Goal: Check status: Check status

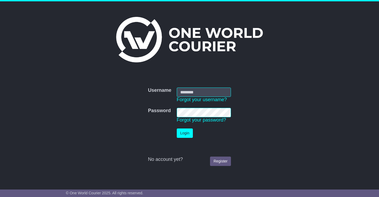
type input "**********"
click at [184, 134] on button "Login" at bounding box center [185, 133] width 16 height 9
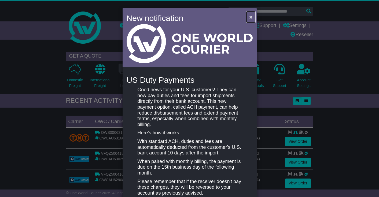
click at [249, 16] on span "×" at bounding box center [250, 17] width 3 height 6
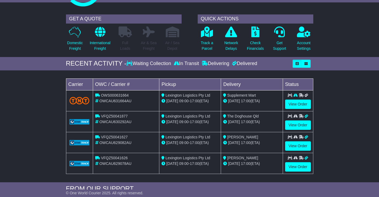
scroll to position [8, 0]
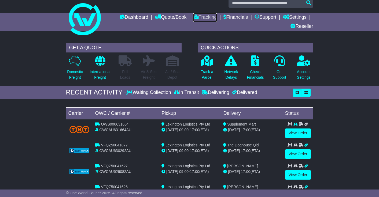
click at [205, 16] on link "Tracking" at bounding box center [205, 17] width 24 height 9
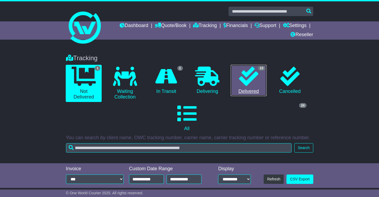
click at [239, 86] on icon at bounding box center [248, 76] width 19 height 19
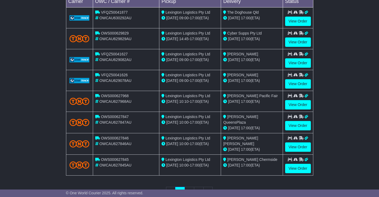
scroll to position [221, 0]
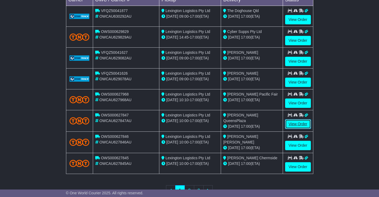
click at [299, 123] on link "View Order" at bounding box center [298, 124] width 26 height 9
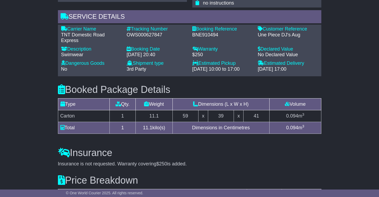
scroll to position [418, 0]
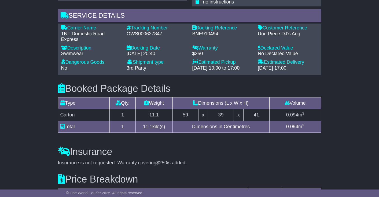
click at [144, 37] on div "OWS000627847" at bounding box center [157, 34] width 60 height 6
copy div "OWS000627847"
click at [144, 37] on div "OWS000627847" at bounding box center [157, 34] width 60 height 6
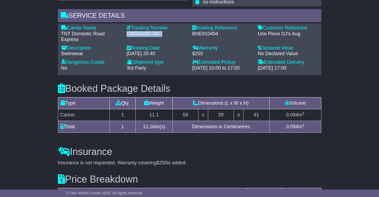
copy div "OWS000627847"
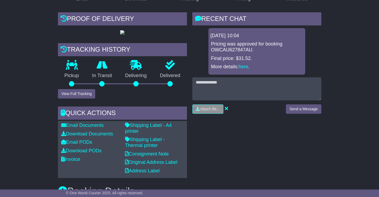
scroll to position [124, 0]
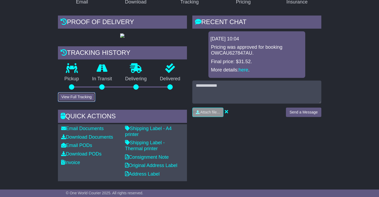
click at [75, 102] on button "View Full Tracking" at bounding box center [76, 96] width 37 height 9
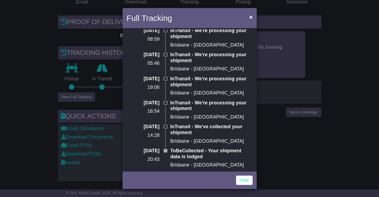
scroll to position [0, 0]
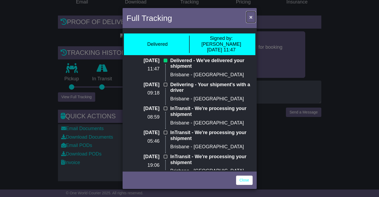
click at [251, 17] on span "×" at bounding box center [250, 17] width 3 height 6
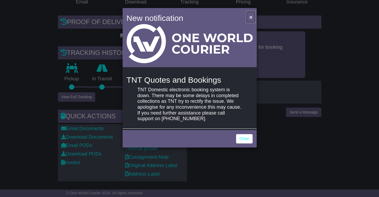
click at [251, 18] on span "×" at bounding box center [250, 17] width 3 height 6
